Goal: Information Seeking & Learning: Learn about a topic

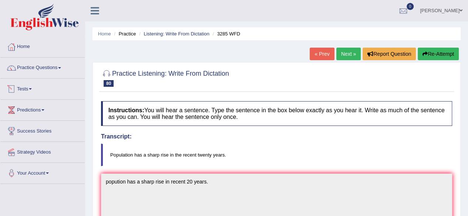
click at [34, 91] on link "Tests" at bounding box center [42, 88] width 84 height 19
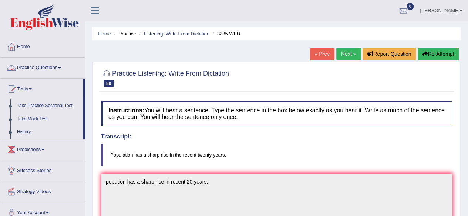
click at [60, 65] on link "Practice Questions" at bounding box center [42, 67] width 84 height 19
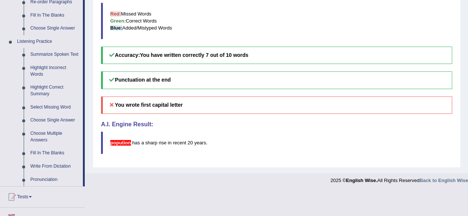
scroll to position [291, 0]
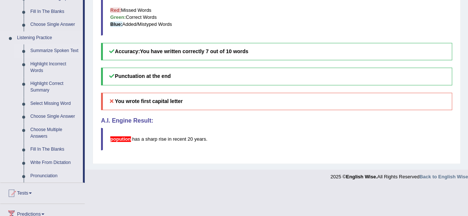
click at [43, 50] on link "Summarize Spoken Text" at bounding box center [55, 50] width 56 height 13
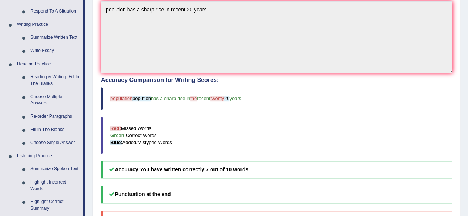
scroll to position [0, 0]
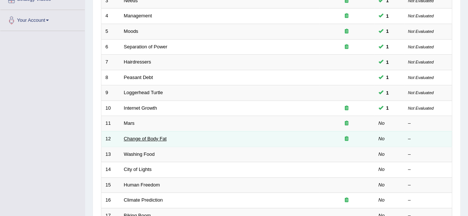
click at [143, 138] on link "Change of Body Fat" at bounding box center [145, 139] width 43 height 6
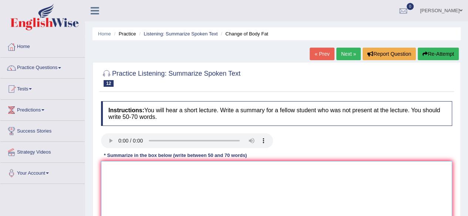
click at [142, 169] on textarea at bounding box center [276, 197] width 351 height 72
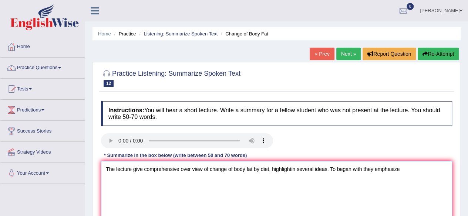
click at [405, 169] on textarea "The lecture give comprehensive over view of change of body fat by diet, highlig…" at bounding box center [276, 197] width 351 height 72
click at [135, 184] on textarea "The lecture give comprehensive over view of change of body fat by diet, highlig…" at bounding box center [276, 197] width 351 height 72
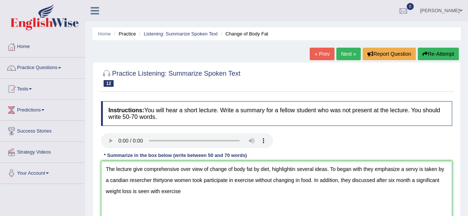
click at [151, 191] on textarea "The lecture give comprehensive over view of change of body fat by diet, highlig…" at bounding box center [276, 197] width 351 height 72
click at [204, 192] on textarea "The lecture give comprehensive over view of change of body fat by diet, highlig…" at bounding box center [276, 197] width 351 height 72
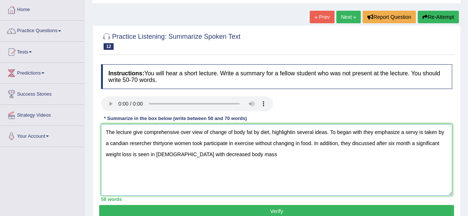
scroll to position [35, 0]
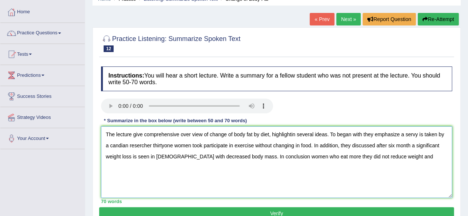
drag, startPoint x: 395, startPoint y: 157, endPoint x: 268, endPoint y: 184, distance: 130.1
click at [268, 184] on textarea "The lecture give comprehensive over view of change of body fat by diet, highlig…" at bounding box center [276, 163] width 351 height 72
click at [279, 184] on textarea "The lecture give comprehensive over view of change of body fat by diet, highlig…" at bounding box center [276, 163] width 351 height 72
click at [390, 154] on textarea "The lecture give comprehensive over view of change of body fat by diet, highlig…" at bounding box center [276, 163] width 351 height 72
drag, startPoint x: 170, startPoint y: 157, endPoint x: 151, endPoint y: 162, distance: 20.1
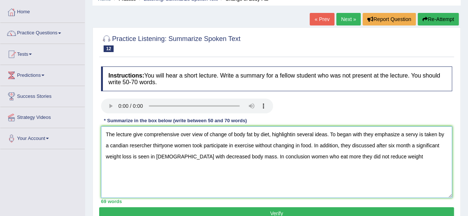
click at [151, 162] on textarea "The lecture give comprehensive over view of change of body fat by diet, highlig…" at bounding box center [276, 163] width 351 height 72
click at [383, 156] on textarea "The lecture give comprehensive over view of change of body fat by diet, highlig…" at bounding box center [276, 163] width 351 height 72
click at [192, 133] on textarea "The lecture give comprehensive over view of change of body fat by diet, highlig…" at bounding box center [276, 163] width 351 height 72
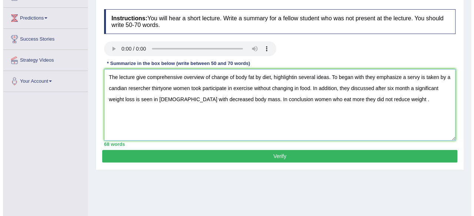
scroll to position [93, 0]
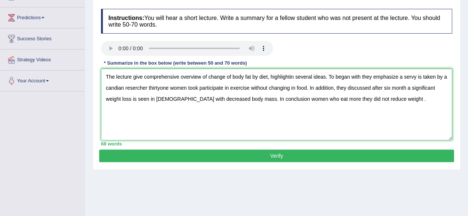
type textarea "The lecture give comprehensive overview of change of body fat by diet, highligh…"
click at [124, 161] on button "Verify" at bounding box center [276, 156] width 355 height 13
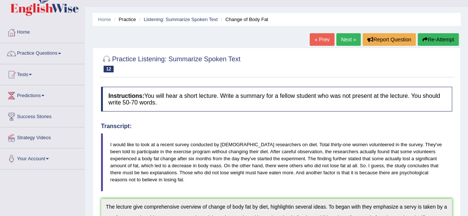
scroll to position [14, 0]
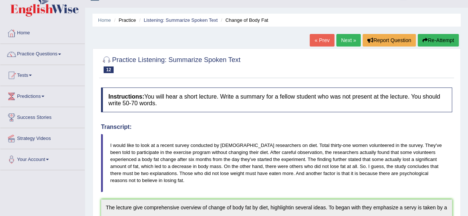
click at [344, 39] on link "Next »" at bounding box center [348, 40] width 24 height 13
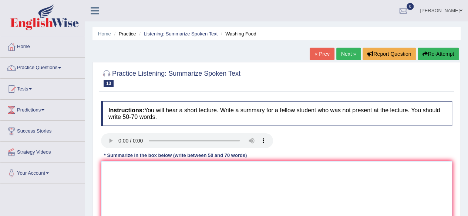
click at [322, 184] on textarea at bounding box center [276, 197] width 351 height 72
click at [117, 171] on textarea at bounding box center [276, 197] width 351 height 72
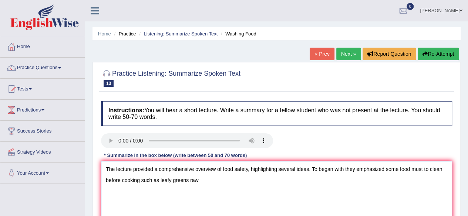
click at [188, 181] on textarea "The lecture provided a comprehensive overview of food safety, highlighting seve…" at bounding box center [276, 197] width 351 height 72
click at [202, 179] on textarea "The lecture provided a comprehensive overview of food safety, highlighting seve…" at bounding box center [276, 197] width 351 height 72
click at [189, 180] on textarea "The lecture provided a comprehensive overview of food safety, highlighting seve…" at bounding box center [276, 197] width 351 height 72
click at [312, 182] on textarea "The lecture provided a comprehensive overview of food safety, highlighting seve…" at bounding box center [276, 197] width 351 height 72
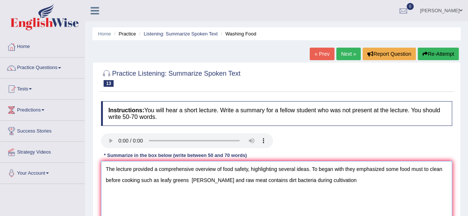
click at [422, 169] on textarea "The lecture provided a comprehensive overview of food safety, highlighting seve…" at bounding box center [276, 197] width 351 height 72
click at [441, 170] on textarea "The lecture provided a comprehensive overview of food safety, highlighting seve…" at bounding box center [276, 197] width 351 height 72
click at [328, 181] on textarea "The lecture provided a comprehensive overview of food safety, highlighting seve…" at bounding box center [276, 197] width 351 height 72
click at [352, 180] on textarea "The lecture provided a comprehensive overview of food safety, highlighting seve…" at bounding box center [276, 197] width 351 height 72
click at [391, 180] on textarea "The lecture provided a comprehensive overview of food safety, highlighting seve…" at bounding box center [276, 197] width 351 height 72
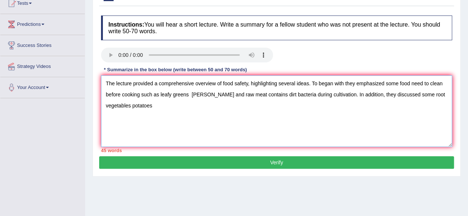
scroll to position [87, 0]
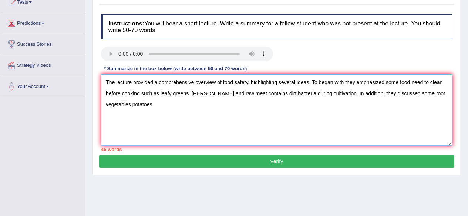
click at [443, 93] on textarea "The lecture provided a comprehensive overview of food safety, highlighting seve…" at bounding box center [276, 110] width 351 height 72
click at [146, 104] on textarea "The lecture provided a comprehensive overview of food safety, highlighting seve…" at bounding box center [276, 110] width 351 height 72
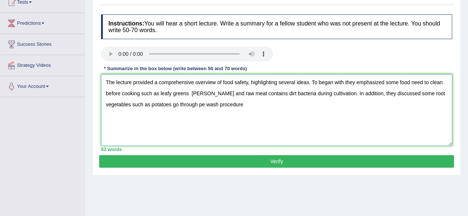
click at [146, 104] on textarea "The lecture provided a comprehensive overview of food safety, highlighting seve…" at bounding box center [276, 110] width 351 height 72
click at [216, 103] on textarea "The lecture provided a comprehensive overview of food safety, highlighting seve…" at bounding box center [276, 110] width 351 height 72
click at [252, 105] on textarea "The lecture provided a comprehensive overview of food safety, highlighting seve…" at bounding box center [276, 110] width 351 height 72
click at [296, 104] on textarea "The lecture provided a comprehensive overview of food safety, highlighting seve…" at bounding box center [276, 110] width 351 height 72
drag, startPoint x: 295, startPoint y: 104, endPoint x: 211, endPoint y: 112, distance: 84.8
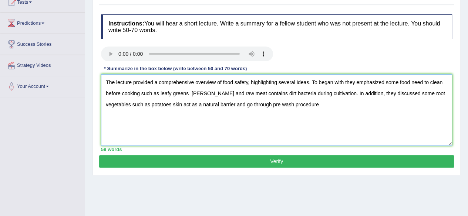
click at [211, 112] on textarea "The lecture provided a comprehensive overview of food safety, highlighting seve…" at bounding box center [276, 110] width 351 height 72
click at [272, 103] on textarea "The lecture provided a comprehensive overview of food safety, highlighting seve…" at bounding box center [276, 110] width 351 height 72
click at [325, 103] on textarea "The lecture provided a comprehensive overview of food safety, highlighting seve…" at bounding box center [276, 110] width 351 height 72
click at [352, 104] on textarea "The lecture provided a comprehensive overview of food safety, highlighting seve…" at bounding box center [276, 110] width 351 height 72
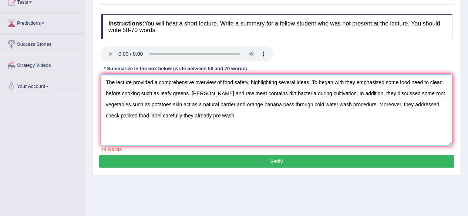
drag, startPoint x: 343, startPoint y: 81, endPoint x: 314, endPoint y: 82, distance: 28.5
click at [314, 82] on textarea "The lecture provided a comprehensive overview of food safety, highlighting seve…" at bounding box center [276, 110] width 351 height 72
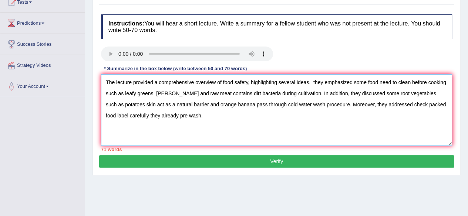
click at [315, 82] on textarea "The lecture provided a comprehensive overview of food safety, highlighting seve…" at bounding box center [276, 110] width 351 height 72
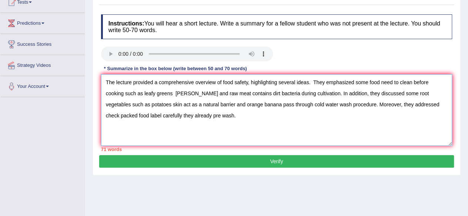
click at [195, 116] on textarea "The lecture provided a comprehensive overview of food safety, highlighting seve…" at bounding box center [276, 110] width 351 height 72
drag, startPoint x: 310, startPoint y: 83, endPoint x: 249, endPoint y: 84, distance: 61.1
click at [249, 84] on textarea "The lecture provided a comprehensive overview of food safety, highlighting seve…" at bounding box center [276, 110] width 351 height 72
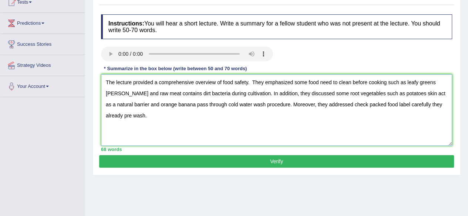
click at [122, 111] on textarea "The lecture provided a comprehensive overview of food safety. They emphasized s…" at bounding box center [276, 110] width 351 height 72
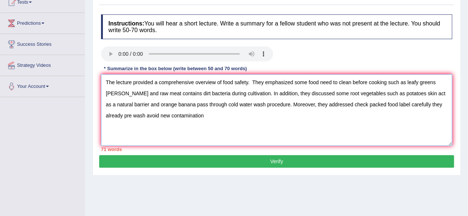
click at [131, 114] on textarea "The lecture provided a comprehensive overview of food safety. They emphasized s…" at bounding box center [276, 110] width 351 height 72
drag, startPoint x: 168, startPoint y: 116, endPoint x: 162, endPoint y: 113, distance: 6.0
click at [162, 113] on textarea "The lecture provided a comprehensive overview of food safety. They emphasized s…" at bounding box center [276, 110] width 351 height 72
click at [190, 114] on textarea "The lecture provided a comprehensive overview of food safety. They emphasized s…" at bounding box center [276, 110] width 351 height 72
drag, startPoint x: 268, startPoint y: 94, endPoint x: 245, endPoint y: 93, distance: 23.3
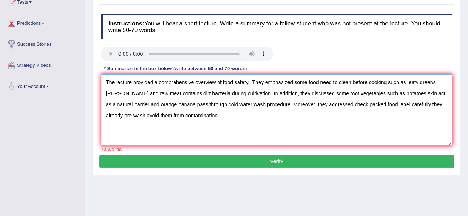
click at [245, 93] on textarea "The lecture provided a comprehensive overview of food safety. They emphasized s…" at bounding box center [276, 110] width 351 height 72
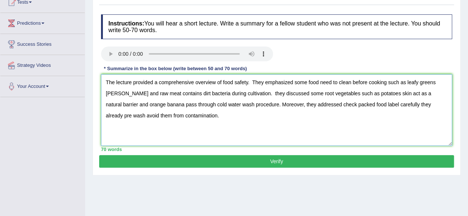
click at [246, 93] on textarea "The lecture provided a comprehensive overview of food safety. They emphasized s…" at bounding box center [276, 110] width 351 height 72
click at [242, 92] on textarea "The lecture provided a comprehensive overview of food safety. They emphasized s…" at bounding box center [276, 110] width 351 height 72
drag, startPoint x: 116, startPoint y: 114, endPoint x: 97, endPoint y: 114, distance: 19.2
click at [97, 114] on div "Practice Listening: Summarize Spoken Text 13 Washing Food Instructions: You wil…" at bounding box center [277, 75] width 368 height 201
click at [246, 91] on textarea "The lecture provided a comprehensive overview of food safety. They emphasized s…" at bounding box center [276, 110] width 351 height 72
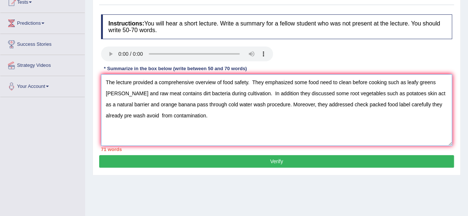
click at [268, 92] on textarea "The lecture provided a comprehensive overview of food safety. They emphasized s…" at bounding box center [276, 110] width 351 height 72
click at [368, 93] on textarea "The lecture provided a comprehensive overview of food safety. They emphasized s…" at bounding box center [276, 110] width 351 height 72
click at [235, 104] on textarea "The lecture provided a comprehensive overview of food safety. They emphasized s…" at bounding box center [276, 110] width 351 height 72
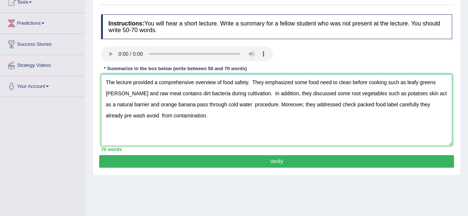
type textarea "The lecture provided a comprehensive overview of food safety. They emphasized s…"
click at [248, 160] on button "Verify" at bounding box center [276, 161] width 355 height 13
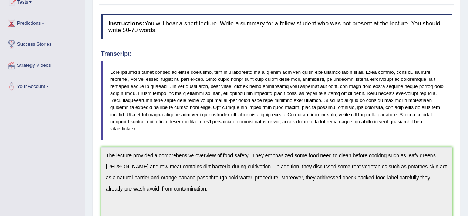
click at [63, 173] on div "Toggle navigation Home Practice Questions Speaking Practice Read Aloud Repeat S…" at bounding box center [234, 167] width 468 height 508
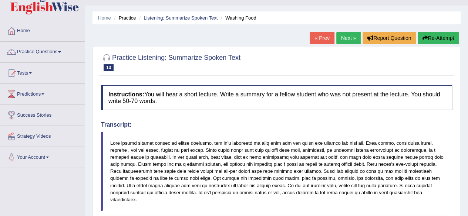
scroll to position [0, 0]
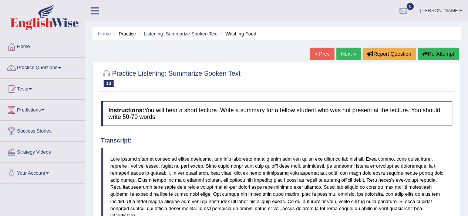
click at [343, 51] on link "Next »" at bounding box center [348, 54] width 24 height 13
click at [343, 56] on link "Next »" at bounding box center [348, 54] width 24 height 13
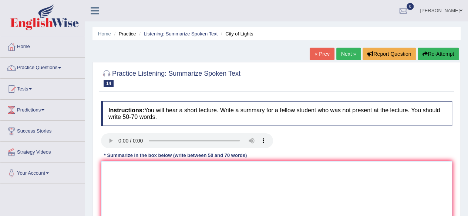
click at [119, 163] on textarea at bounding box center [276, 197] width 351 height 72
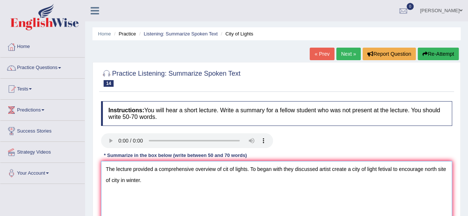
click at [283, 167] on textarea "The lecture provided a comprehensive overview of cit of lights. To began with t…" at bounding box center [276, 197] width 351 height 72
click at [147, 182] on textarea "The lecture provided a comprehensive overview of cit of lights. To began with t…" at bounding box center [276, 197] width 351 height 72
drag, startPoint x: 319, startPoint y: 167, endPoint x: 293, endPoint y: 168, distance: 25.6
click at [293, 168] on textarea "The lecture provided a comprehensive overview of cit of lights. To began with t…" at bounding box center [276, 197] width 351 height 72
click at [220, 181] on textarea "The lecture provided a comprehensive overview of cit of lights. To began with t…" at bounding box center [276, 197] width 351 height 72
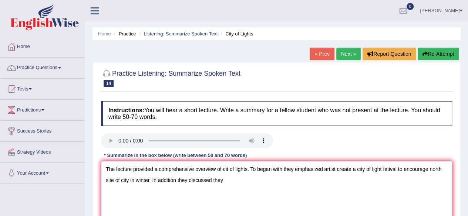
click at [428, 169] on textarea "The lecture provided a comprehensive overview of cit of lights. To began with t…" at bounding box center [276, 197] width 351 height 72
click at [427, 168] on textarea "The lecture provided a comprehensive overview of cit of lights. To began with t…" at bounding box center [276, 197] width 351 height 72
click at [129, 179] on textarea "The lecture provided a comprehensive overview of cit of lights. To began with t…" at bounding box center [276, 197] width 351 height 72
click at [251, 184] on textarea "The lecture provided a comprehensive overview of cit of lights. To began with t…" at bounding box center [276, 197] width 351 height 72
click at [248, 178] on textarea "The lecture provided a comprehensive overview of cit of lights. To began with t…" at bounding box center [276, 197] width 351 height 72
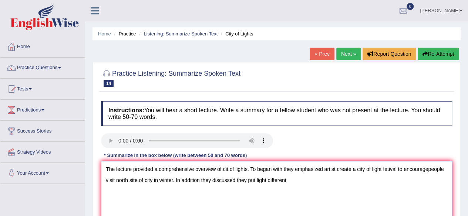
drag, startPoint x: 254, startPoint y: 179, endPoint x: 248, endPoint y: 179, distance: 5.9
click at [248, 179] on textarea "The lecture provided a comprehensive overview of cit of lights. To began with t…" at bounding box center [276, 197] width 351 height 72
click at [291, 177] on textarea "The lecture provided a comprehensive overview of cit of lights. To began with t…" at bounding box center [276, 197] width 351 height 72
click at [371, 180] on textarea "The lecture provided a comprehensive overview of cit of lights. To began with t…" at bounding box center [276, 197] width 351 height 72
click at [383, 182] on textarea "The lecture provided a comprehensive overview of cit of lights. To began with t…" at bounding box center [276, 197] width 351 height 72
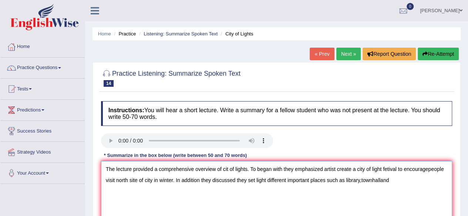
click at [370, 180] on textarea "The lecture provided a comprehensive overview of cit of lights. To began with t…" at bounding box center [276, 197] width 351 height 72
drag, startPoint x: 370, startPoint y: 180, endPoint x: 374, endPoint y: 219, distance: 38.7
click at [374, 216] on html "Toggle navigation Home Practice Questions Speaking Practice Read Aloud Repeat S…" at bounding box center [234, 108] width 468 height 216
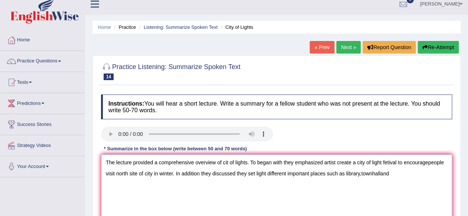
drag, startPoint x: 357, startPoint y: 198, endPoint x: 372, endPoint y: 194, distance: 15.7
click at [372, 194] on textarea "The lecture provided a comprehensive overview of cit of lights. To began with t…" at bounding box center [276, 191] width 351 height 72
click at [383, 173] on textarea "The lecture provided a comprehensive overview of cit of lights. To began with t…" at bounding box center [276, 191] width 351 height 72
click at [401, 172] on textarea "The lecture provided a comprehensive overview of cit of lights. To began with t…" at bounding box center [276, 191] width 351 height 72
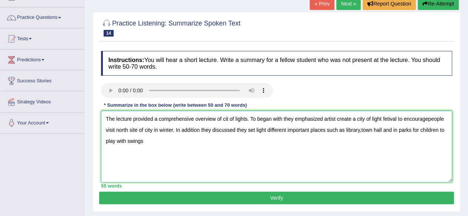
scroll to position [50, 0]
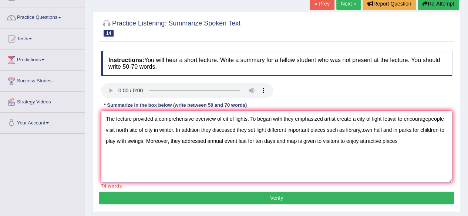
drag, startPoint x: 323, startPoint y: 117, endPoint x: 285, endPoint y: 118, distance: 37.4
click at [285, 118] on textarea "The lecture provided a comprehensive overview of cit of lights. To began with t…" at bounding box center [276, 147] width 351 height 72
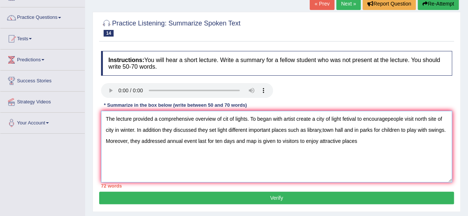
click at [384, 118] on textarea "The lecture provided a comprehensive overview of cit of lights. To began with a…" at bounding box center [276, 147] width 351 height 72
click at [387, 118] on textarea "The lecture provided a comprehensive overview of cit of lights. To began with a…" at bounding box center [276, 147] width 351 height 72
drag, startPoint x: 246, startPoint y: 140, endPoint x: 168, endPoint y: 140, distance: 78.1
click at [168, 140] on textarea "The lecture provided a comprehensive overview of cit of lights. To began with a…" at bounding box center [276, 147] width 351 height 72
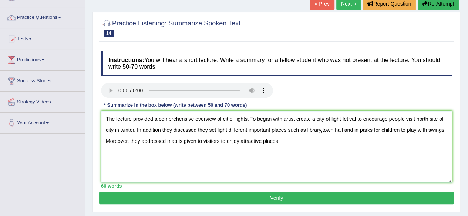
click at [283, 141] on textarea "The lecture provided a comprehensive overview of cit of lights. To began with a…" at bounding box center [276, 147] width 351 height 72
click at [228, 118] on textarea "The lecture provided a comprehensive overview of cit of lights. To began with a…" at bounding box center [276, 147] width 351 height 72
drag, startPoint x: 343, startPoint y: 118, endPoint x: 315, endPoint y: 119, distance: 27.8
click at [315, 119] on textarea "The lecture provided a comprehensive overview of city of lights. To began with …" at bounding box center [276, 147] width 351 height 72
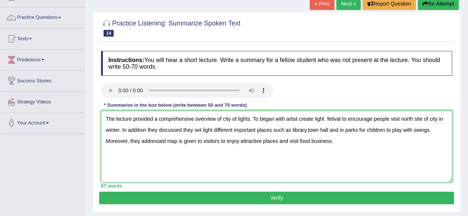
type textarea "The lecture provided a comprehensive overview of city of lights. To began with …"
click at [232, 197] on button "Verify" at bounding box center [276, 198] width 355 height 13
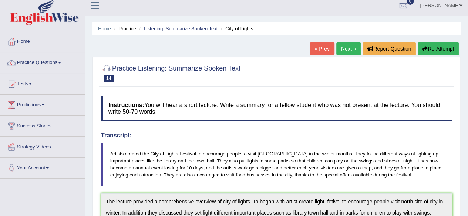
scroll to position [0, 0]
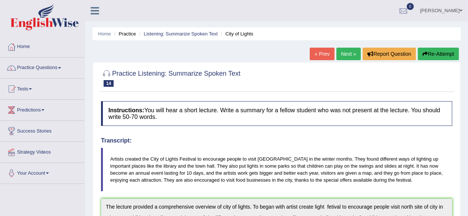
click at [346, 60] on link "Next »" at bounding box center [348, 54] width 24 height 13
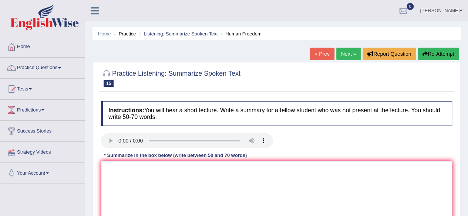
click at [123, 163] on textarea at bounding box center [276, 197] width 351 height 72
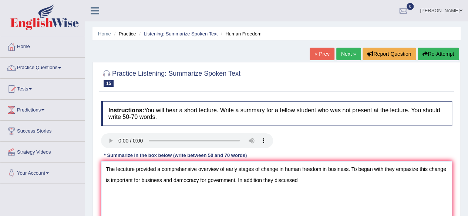
click at [261, 178] on textarea "The lecuture provided a comprehensive overview of early stages of change in hum…" at bounding box center [276, 197] width 351 height 72
click at [306, 179] on textarea "The lecuture provided a comprehensive overview of early stages of change in hum…" at bounding box center [276, 197] width 351 height 72
click at [298, 180] on textarea "The lecuture provided a comprehensive overview of early stages of change in hum…" at bounding box center [276, 197] width 351 height 72
click at [173, 178] on textarea "The lecuture provided a comprehensive overview of early stages of change in hum…" at bounding box center [276, 197] width 351 height 72
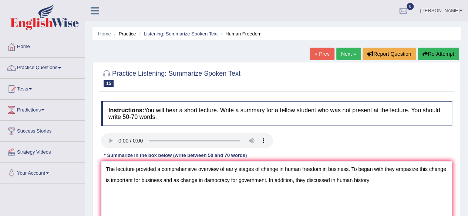
click at [374, 181] on textarea "The lecuture provided a comprehensive overview of early stages of change in hum…" at bounding box center [276, 197] width 351 height 72
click at [374, 182] on textarea "The lecuture provided a comprehensive overview of early stages of change in hum…" at bounding box center [276, 197] width 351 height 72
click at [420, 181] on textarea "The lecuture provided a comprehensive overview of early stages of change in hum…" at bounding box center [276, 197] width 351 height 72
drag, startPoint x: 415, startPoint y: 180, endPoint x: 395, endPoint y: 180, distance: 19.6
click at [395, 180] on textarea "The lecuture provided a comprehensive overview of early stages of change in hum…" at bounding box center [276, 197] width 351 height 72
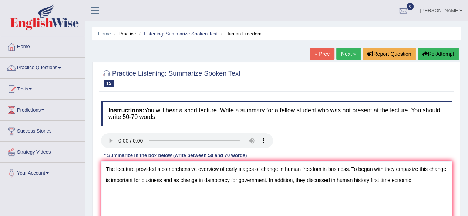
click at [417, 179] on textarea "The lecuture provided a comprehensive overview of early stages of change in hum…" at bounding box center [276, 197] width 351 height 72
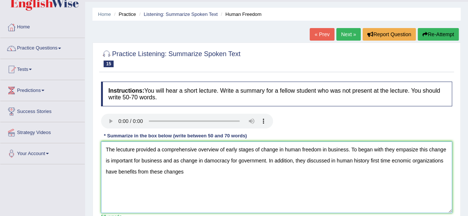
scroll to position [18, 0]
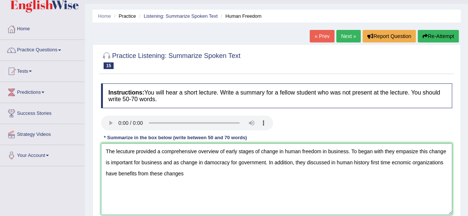
click at [188, 173] on textarea "The lecuture provided a comprehensive overview of early stages of change in hum…" at bounding box center [276, 180] width 351 height 72
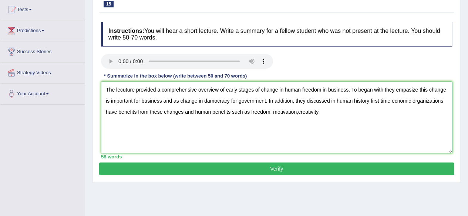
scroll to position [55, 0]
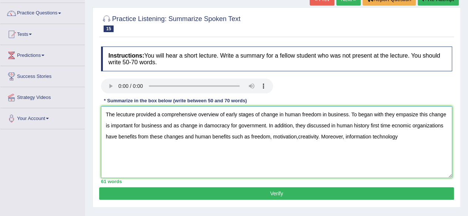
click at [401, 138] on textarea "The lecuture provided a comprehensive overview of early stages of change in hum…" at bounding box center [276, 143] width 351 height 72
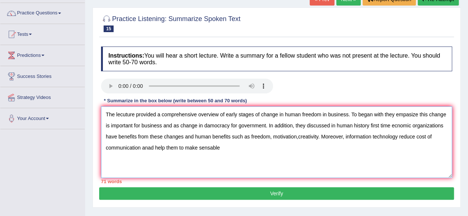
click at [211, 148] on textarea "The lecuture provided a comprehensive overview of early stages of change in hum…" at bounding box center [276, 143] width 351 height 72
click at [217, 148] on textarea "The lecuture provided a comprehensive overview of early stages of change in hum…" at bounding box center [276, 143] width 351 height 72
click at [209, 125] on textarea "The lecuture provided a comprehensive overview of early stages of change in hum…" at bounding box center [276, 143] width 351 height 72
type textarea "The lecuture provided a comprehensive overview of early stages of change in hum…"
click at [251, 193] on button "Verify" at bounding box center [276, 194] width 355 height 13
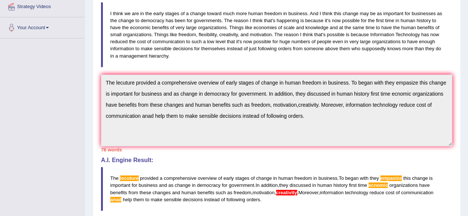
scroll to position [142, 0]
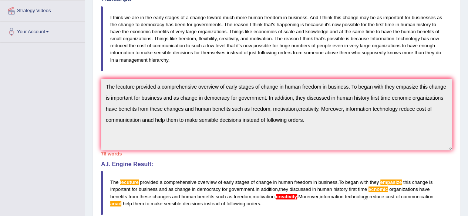
drag, startPoint x: 467, startPoint y: 145, endPoint x: 471, endPoint y: 114, distance: 31.3
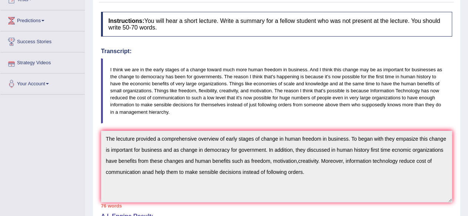
scroll to position [0, 0]
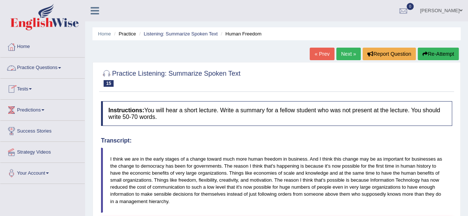
click at [61, 68] on span at bounding box center [59, 67] width 3 height 1
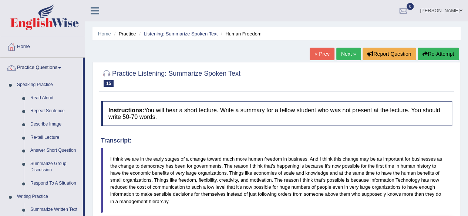
drag, startPoint x: 468, startPoint y: 74, endPoint x: 471, endPoint y: 68, distance: 7.6
click at [468, 68] on html "Toggle navigation Home Practice Questions Speaking Practice Read Aloud Repeat S…" at bounding box center [234, 108] width 468 height 216
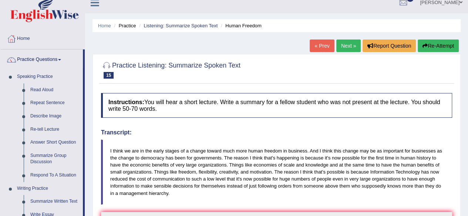
scroll to position [93, 0]
